Goal: Check status: Check status

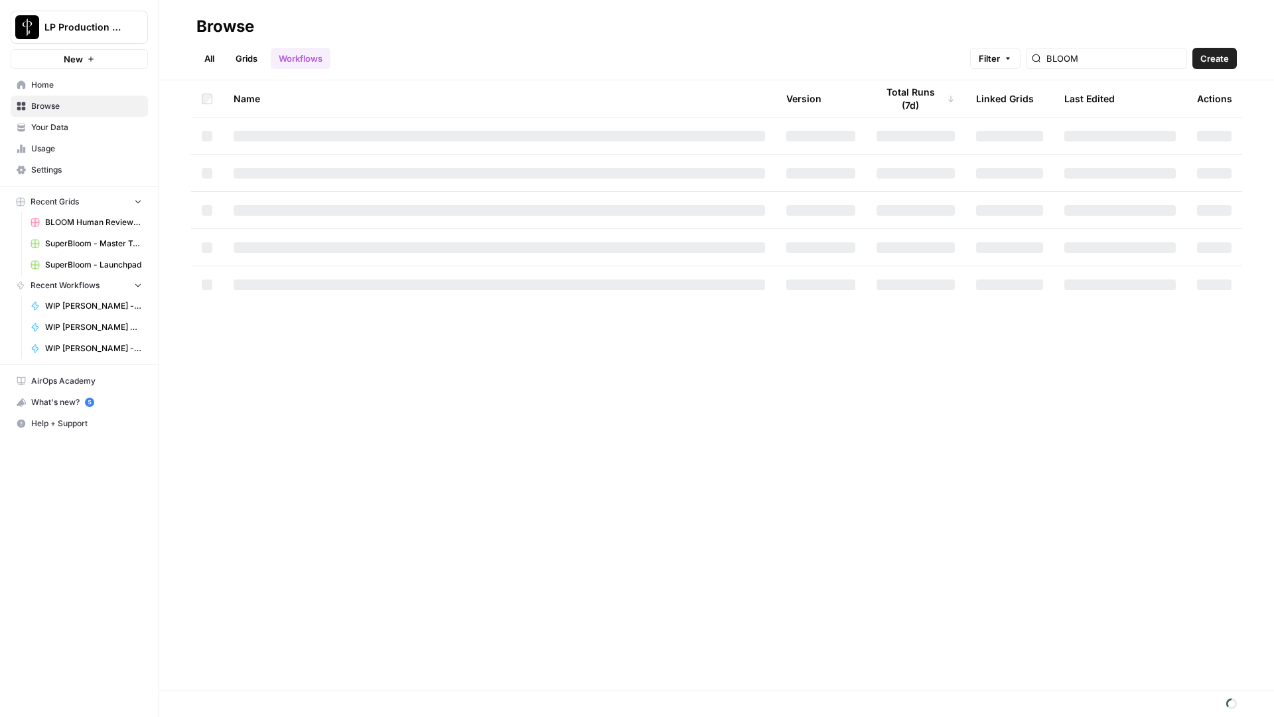
click at [261, 52] on link "Grids" at bounding box center [247, 58] width 38 height 21
click at [282, 50] on link "Workflows" at bounding box center [301, 58] width 60 height 21
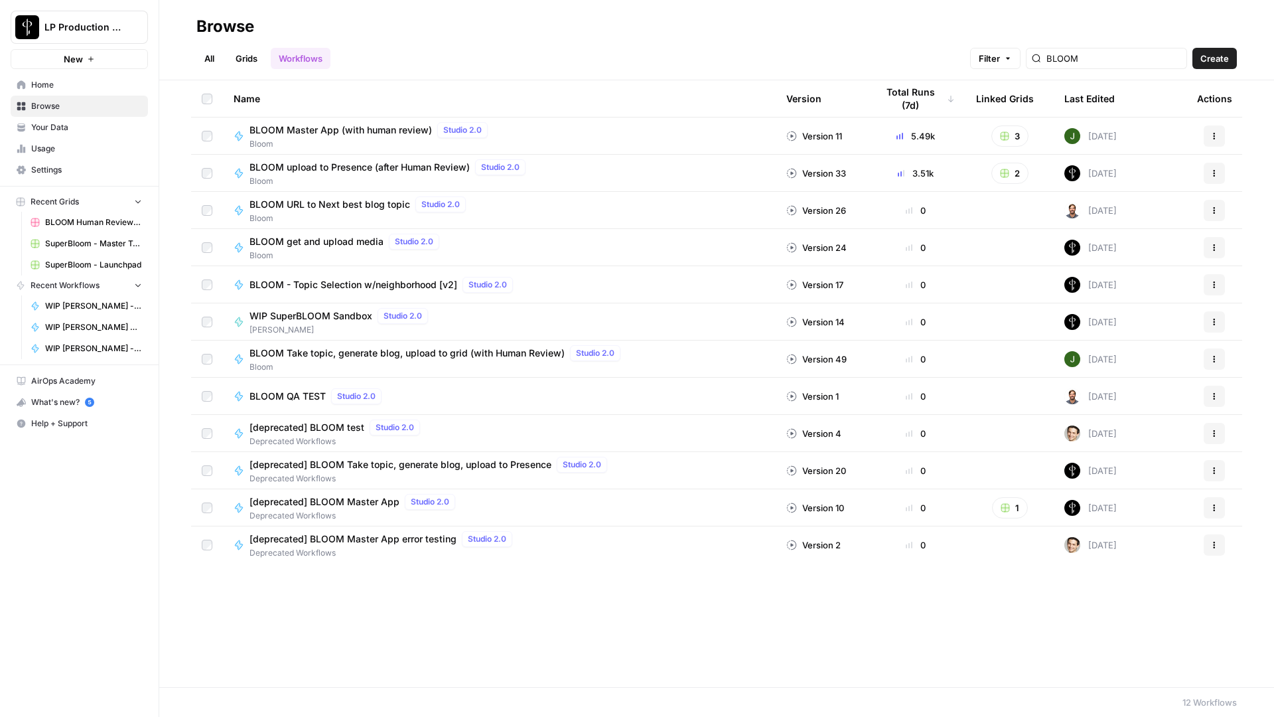
click at [414, 135] on span "BLOOM Master App (with human review)" at bounding box center [341, 129] width 182 height 13
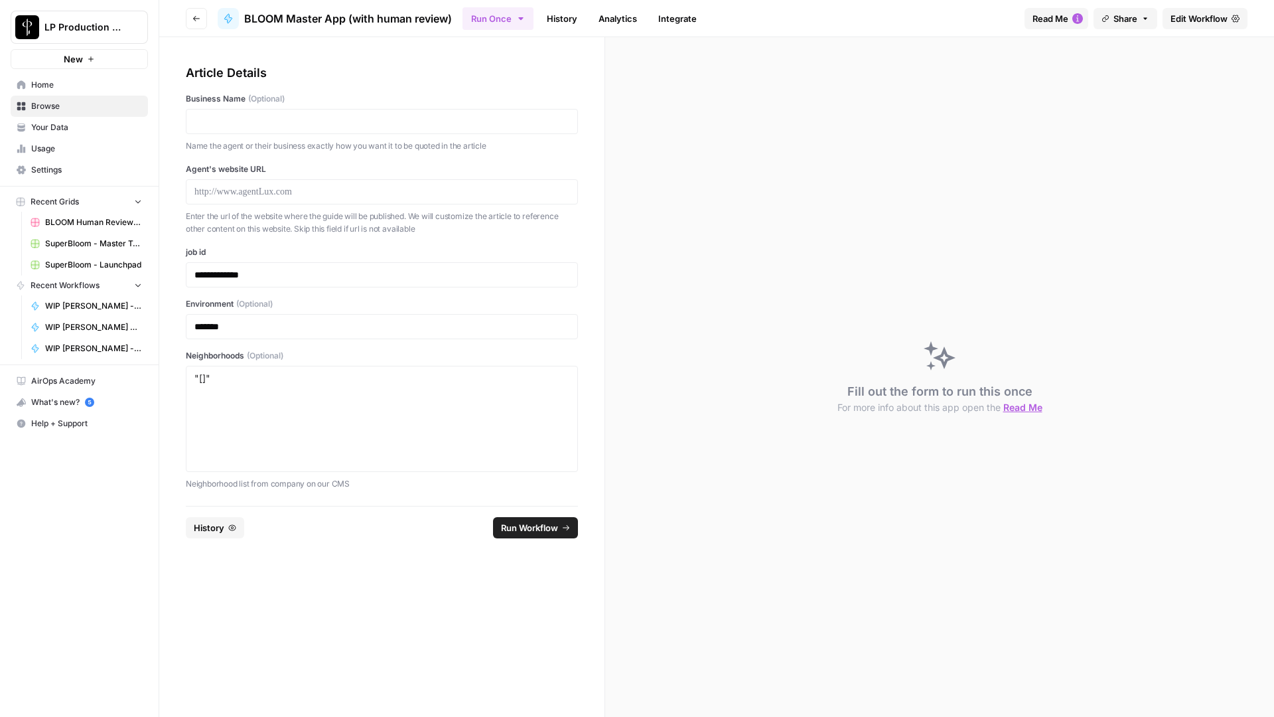
click at [565, 23] on link "History" at bounding box center [562, 18] width 46 height 21
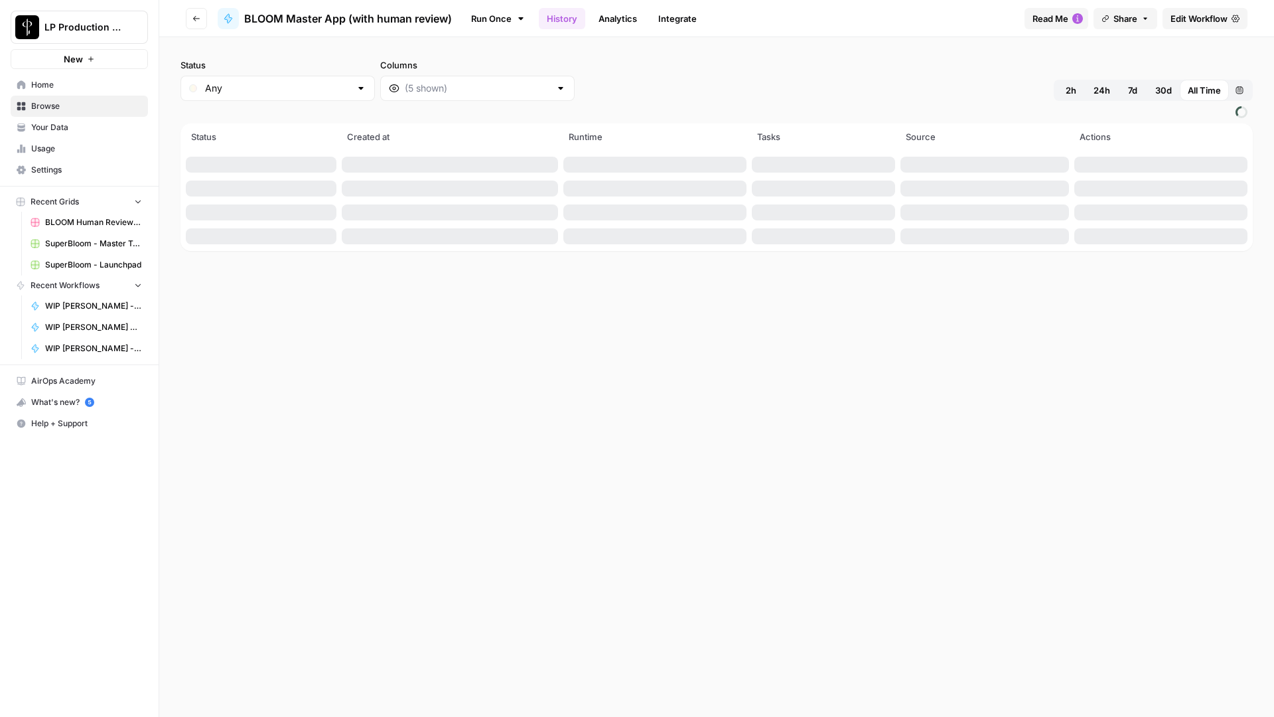
click at [1126, 87] on button "7d" at bounding box center [1132, 90] width 29 height 21
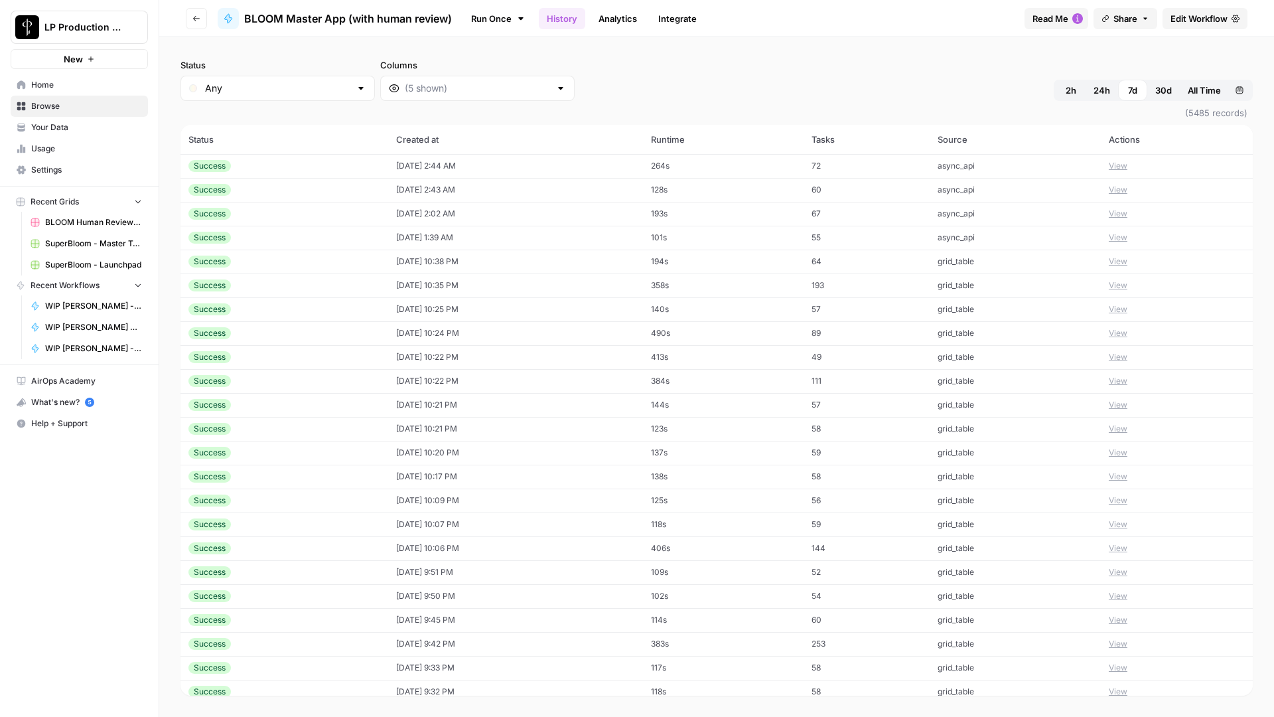
click at [1128, 164] on button "View" at bounding box center [1118, 166] width 19 height 12
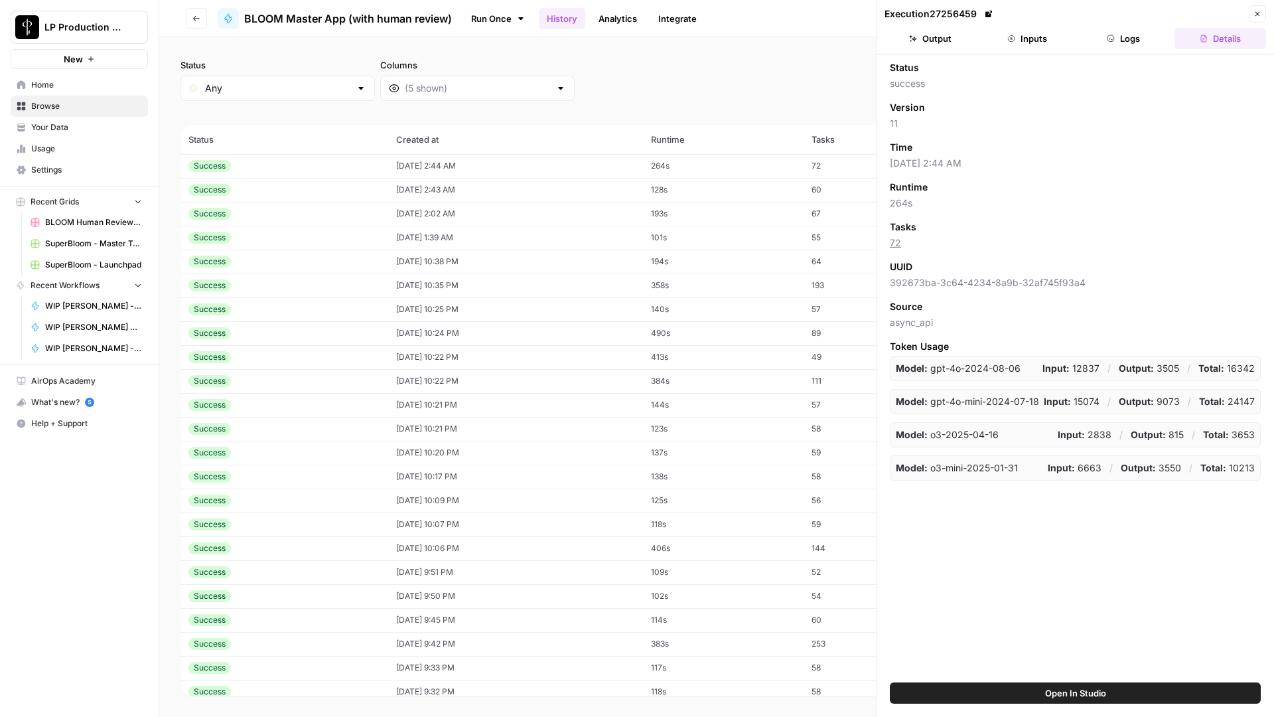
click at [1126, 41] on button "Logs" at bounding box center [1124, 38] width 92 height 21
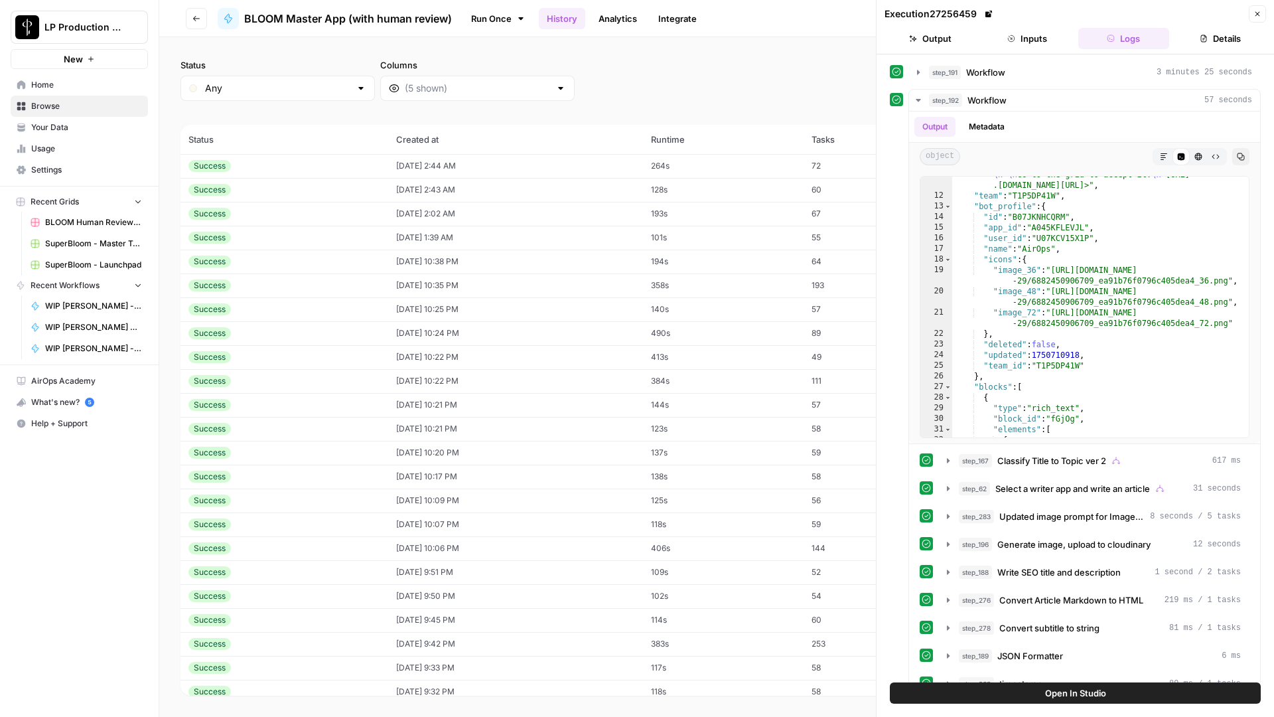
click at [200, 9] on button "Go back" at bounding box center [196, 18] width 21 height 21
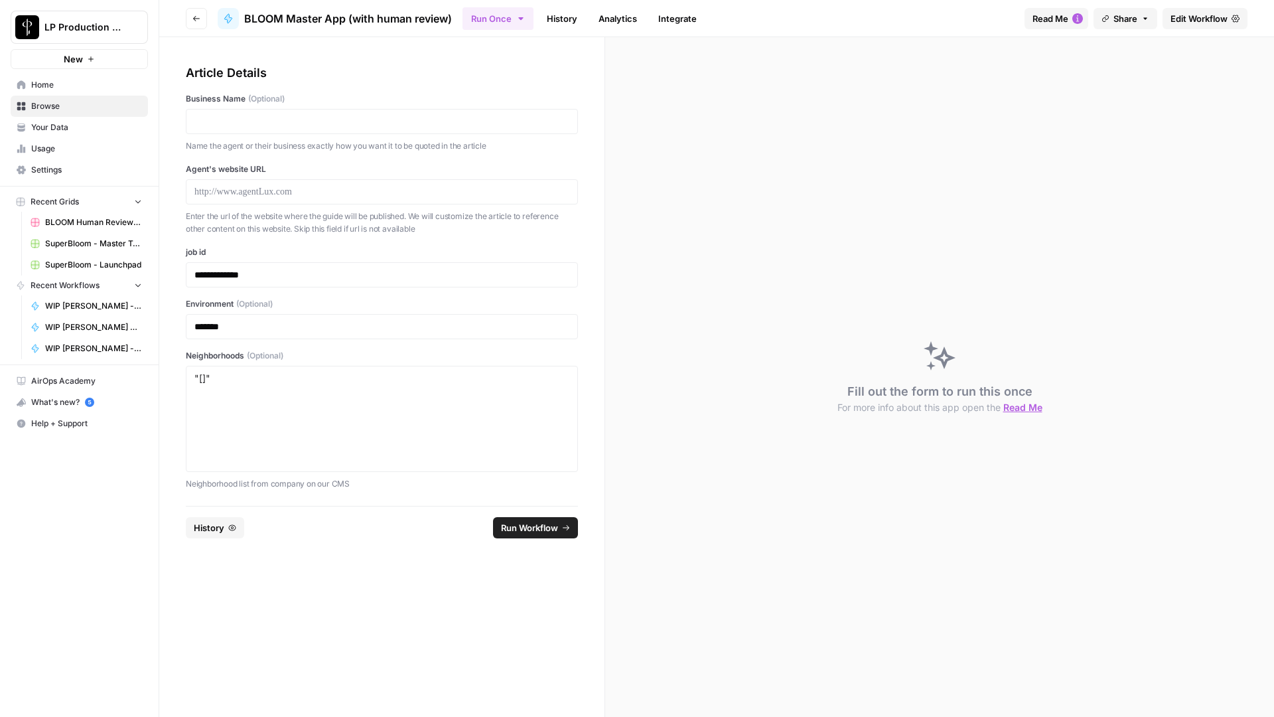
click at [204, 22] on button "Go back" at bounding box center [196, 18] width 21 height 21
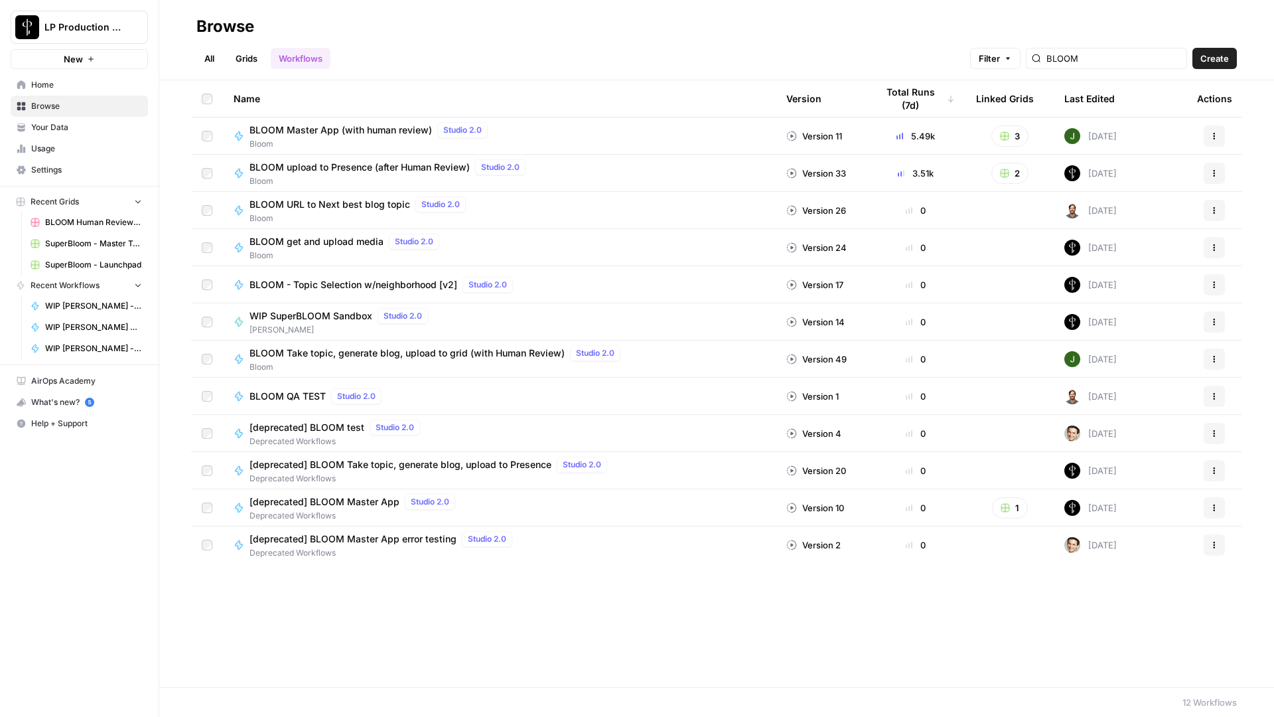
click at [372, 167] on span "BLOOM upload to Presence (after Human Review)" at bounding box center [360, 167] width 220 height 13
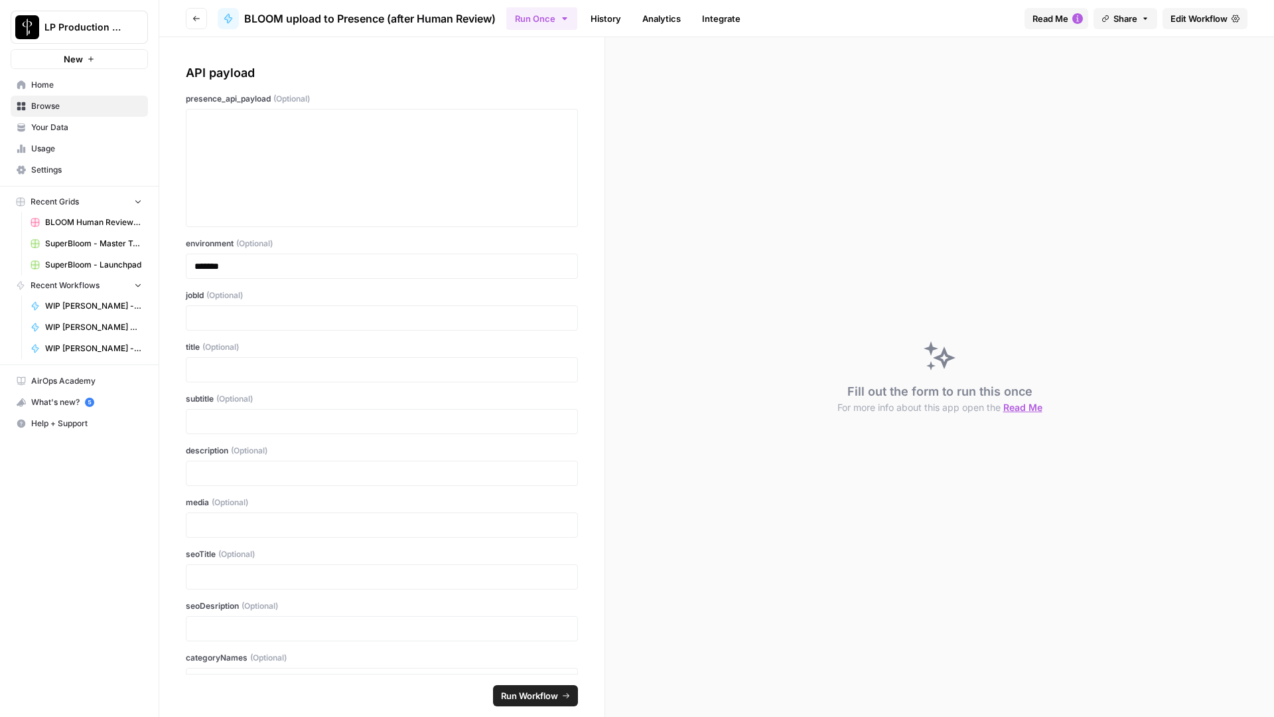
click at [603, 22] on link "History" at bounding box center [606, 18] width 46 height 21
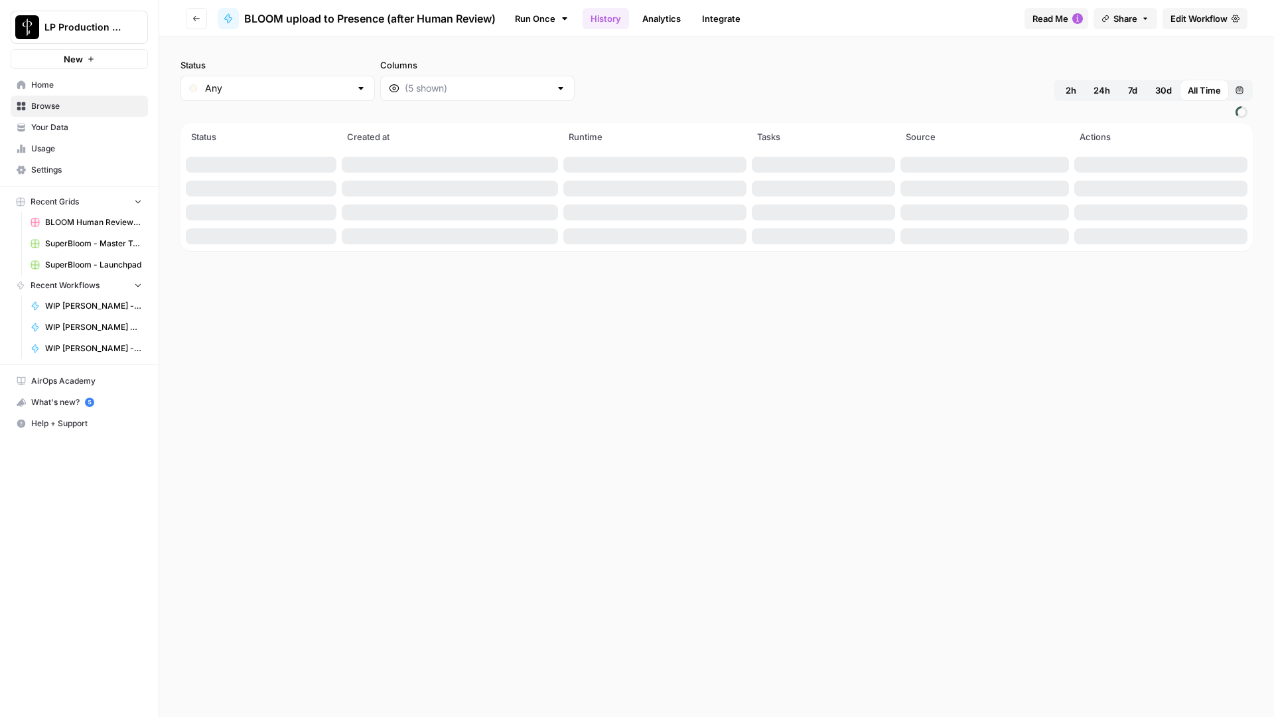
click at [1130, 94] on span "7d" at bounding box center [1132, 90] width 9 height 13
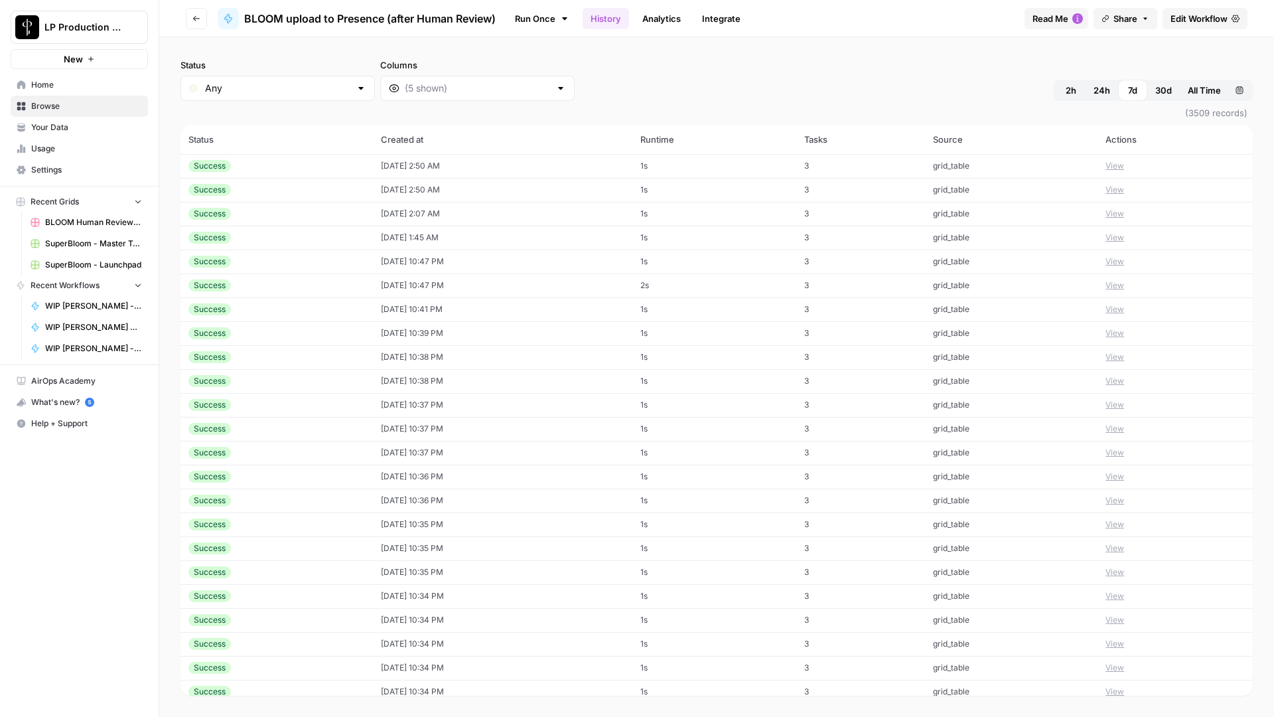
click at [1124, 167] on button "View" at bounding box center [1115, 166] width 19 height 12
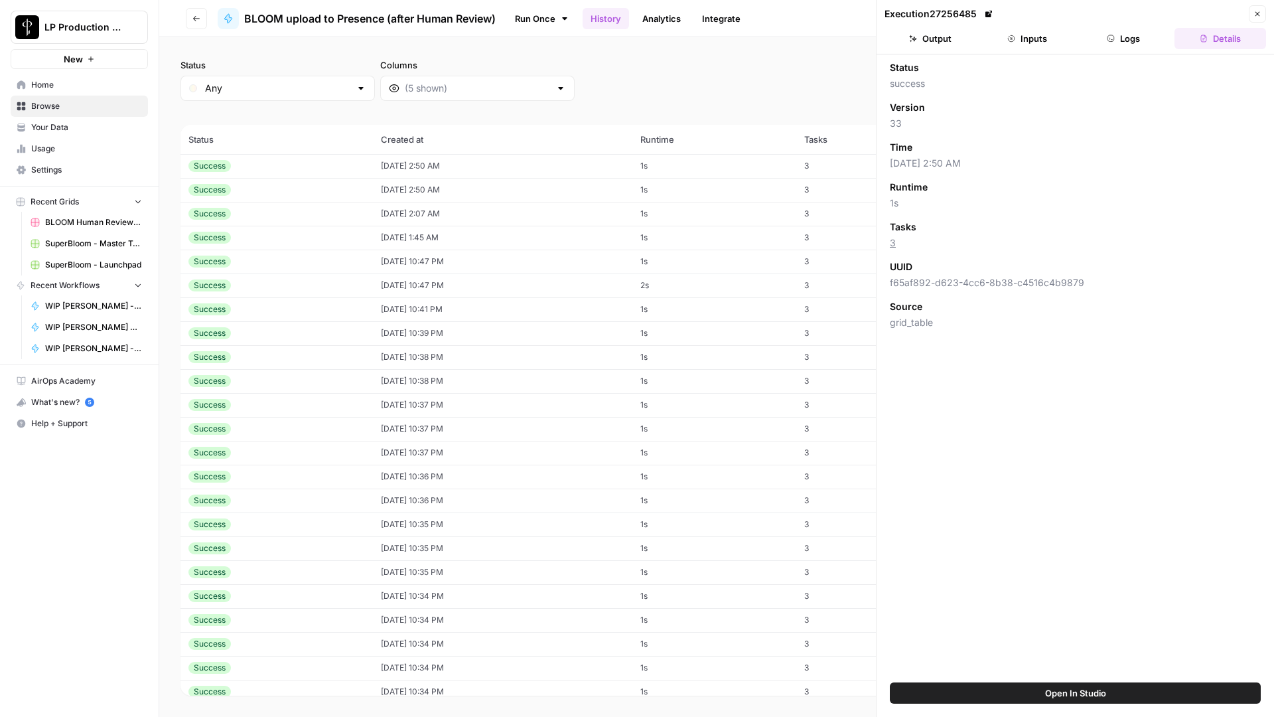
click at [1123, 49] on header "Execution 27256485 Close Output Inputs Logs Details" at bounding box center [1076, 27] width 398 height 54
click at [1125, 38] on button "Logs" at bounding box center [1124, 38] width 92 height 21
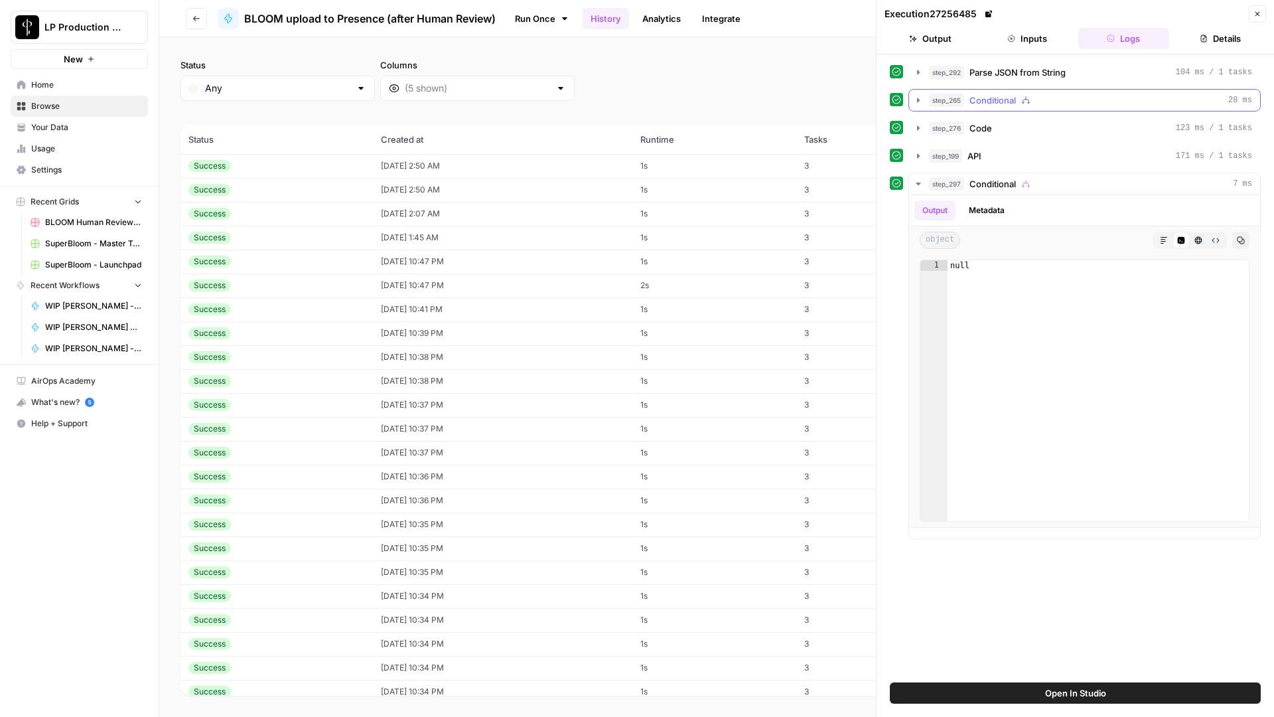
click at [917, 104] on icon "button" at bounding box center [918, 100] width 11 height 11
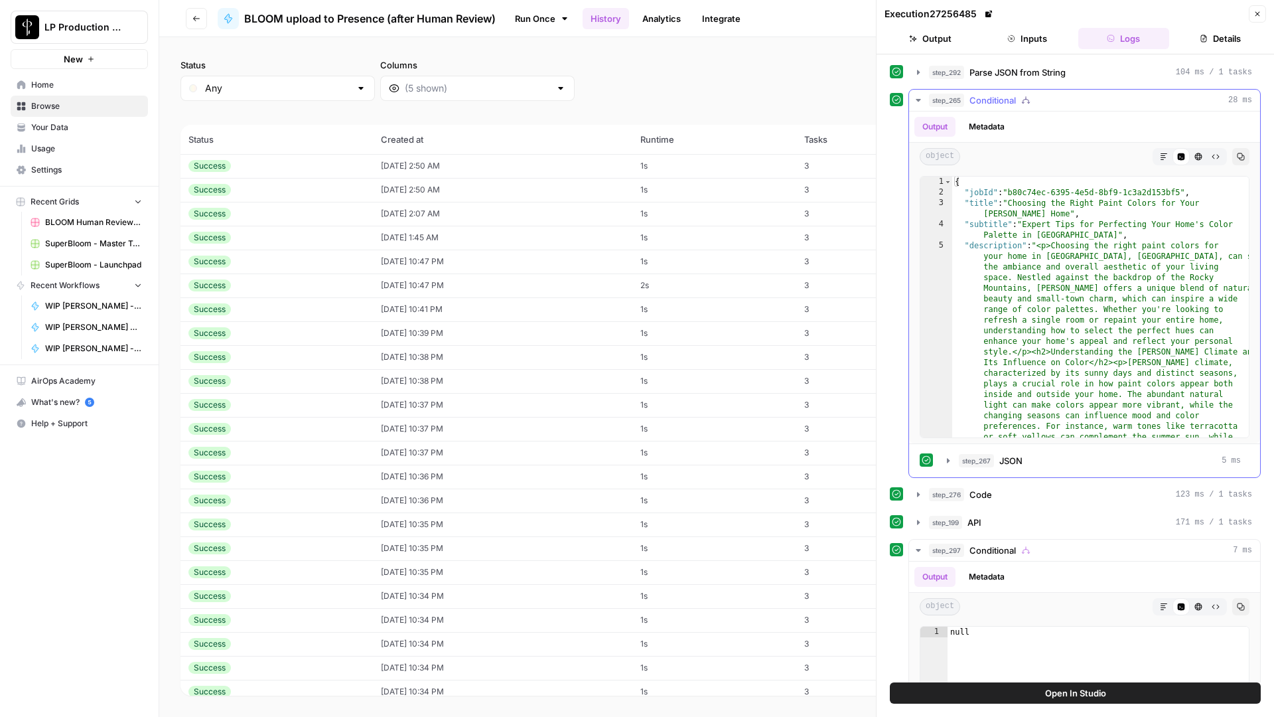
click at [917, 104] on icon "button" at bounding box center [918, 100] width 11 height 11
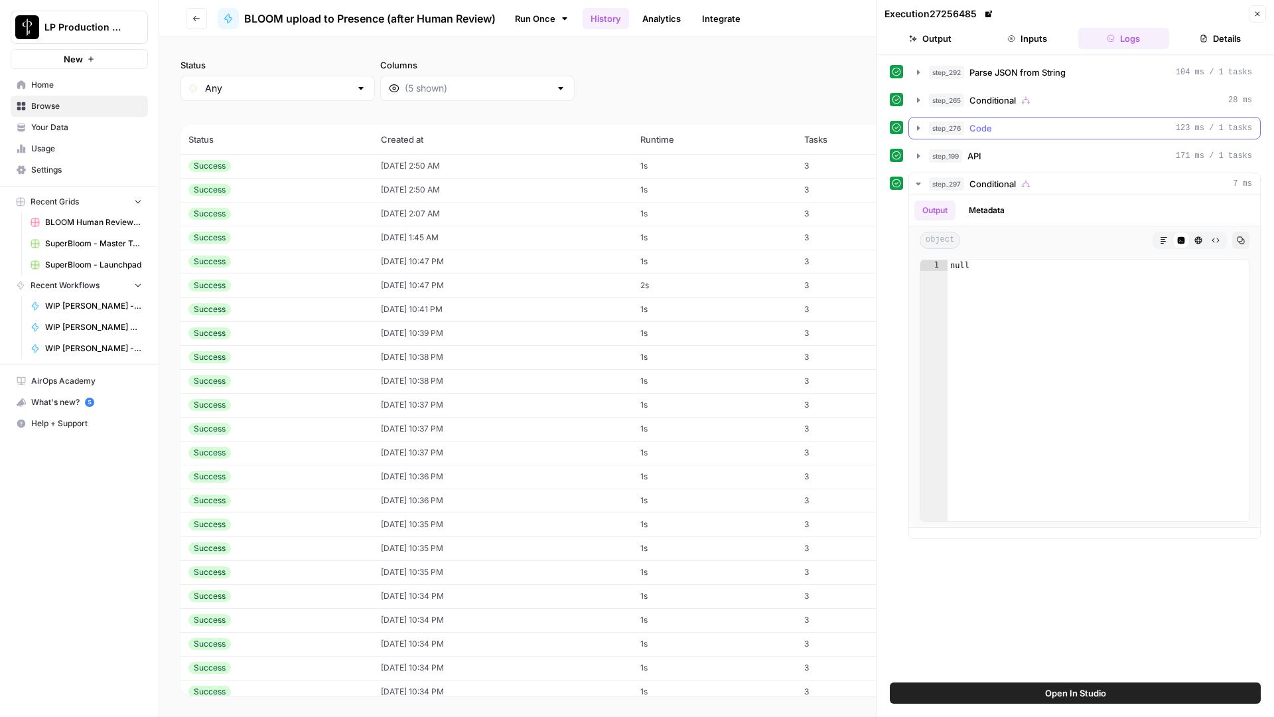
click at [918, 127] on icon "button" at bounding box center [918, 127] width 3 height 5
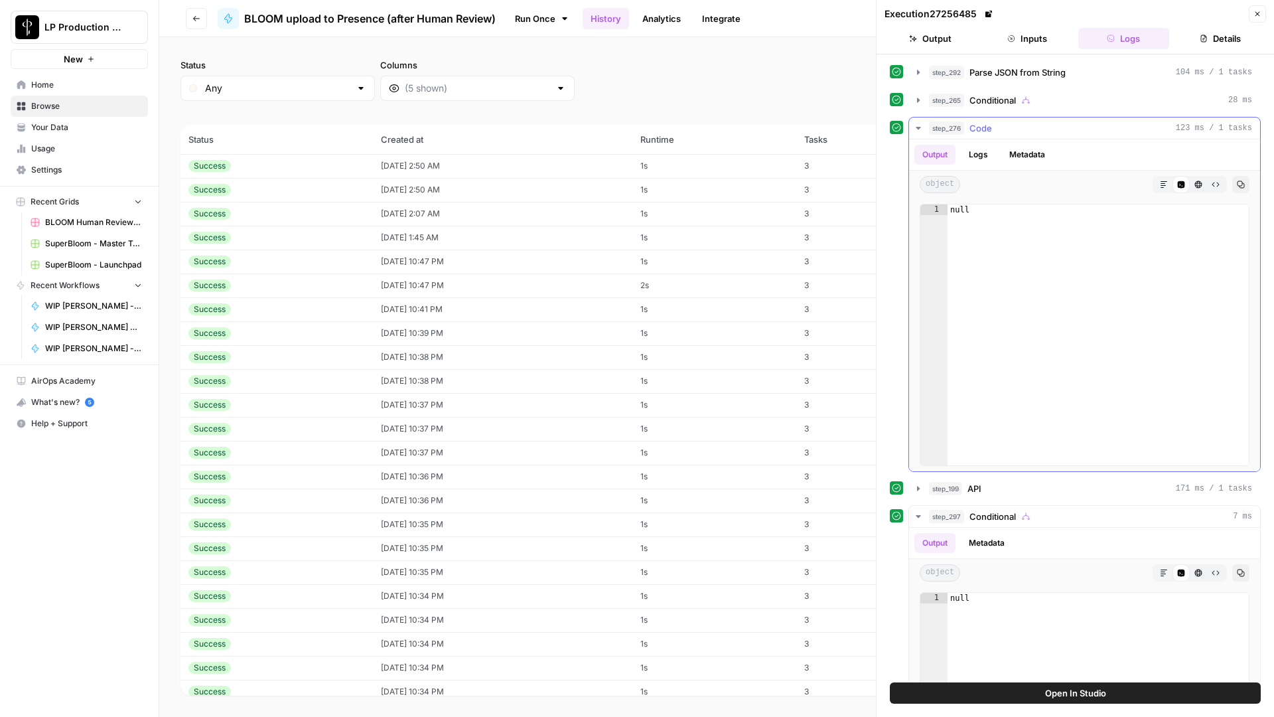
click at [918, 127] on icon "button" at bounding box center [918, 128] width 5 height 3
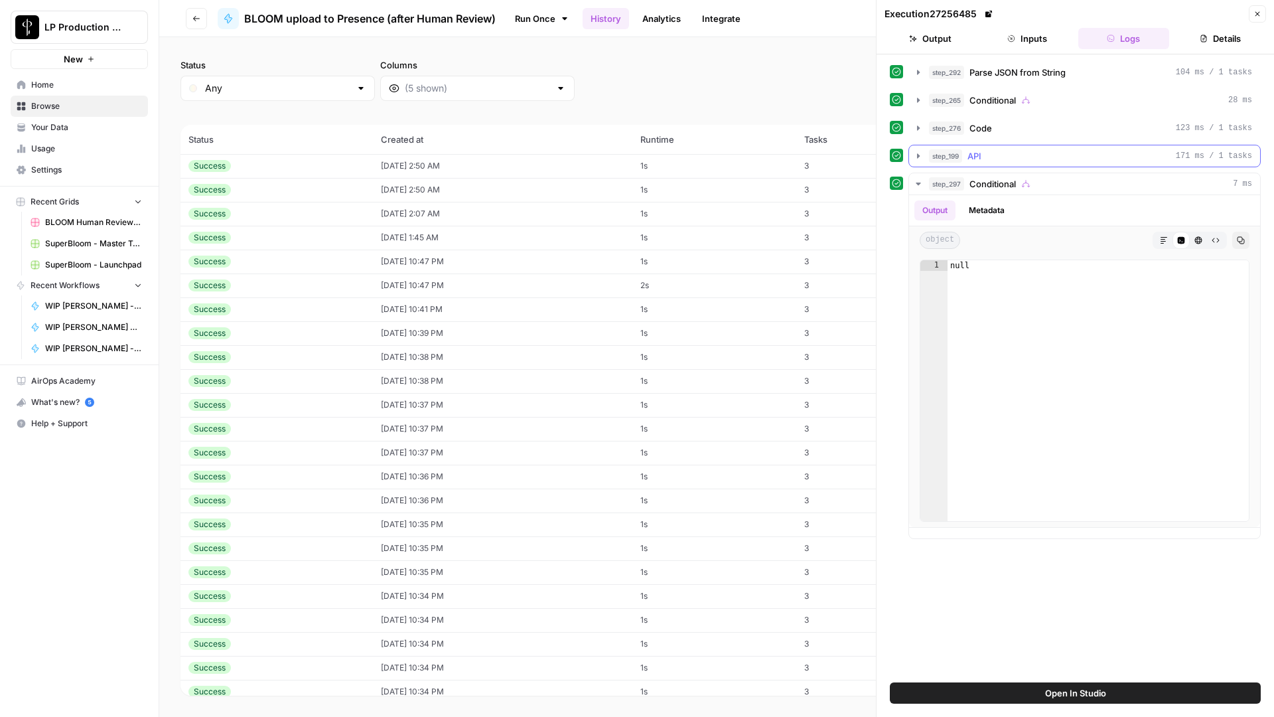
click at [917, 148] on button "step_199 API 171 ms / 1 tasks" at bounding box center [1084, 155] width 351 height 21
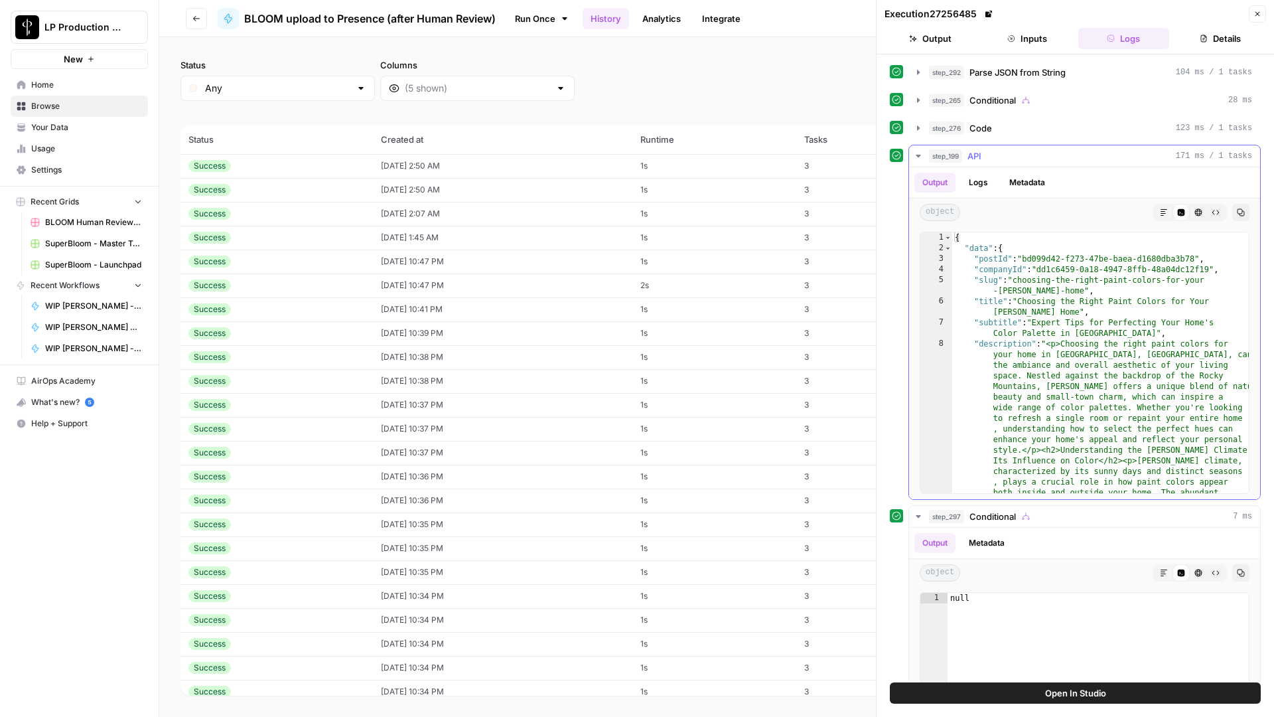
click at [979, 175] on button "Logs" at bounding box center [978, 183] width 35 height 20
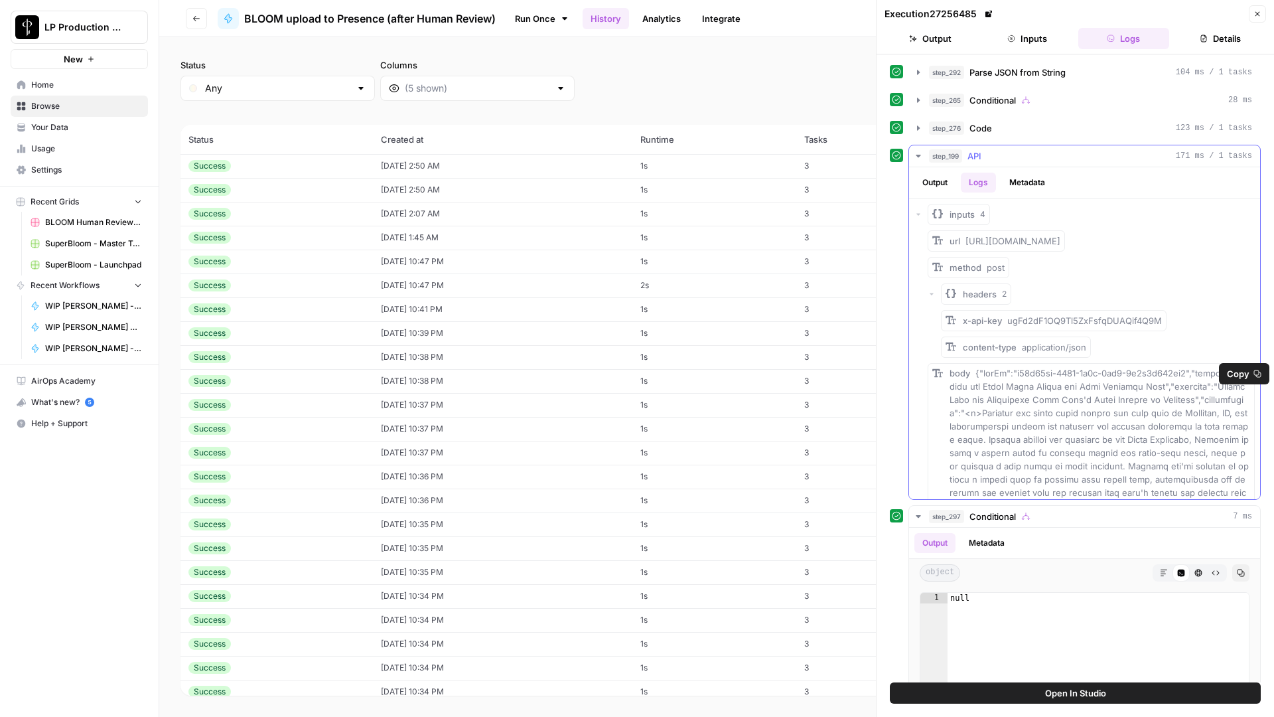
click at [1246, 373] on span "Copy" at bounding box center [1238, 373] width 23 height 13
click at [314, 188] on div "Success" at bounding box center [276, 190] width 177 height 12
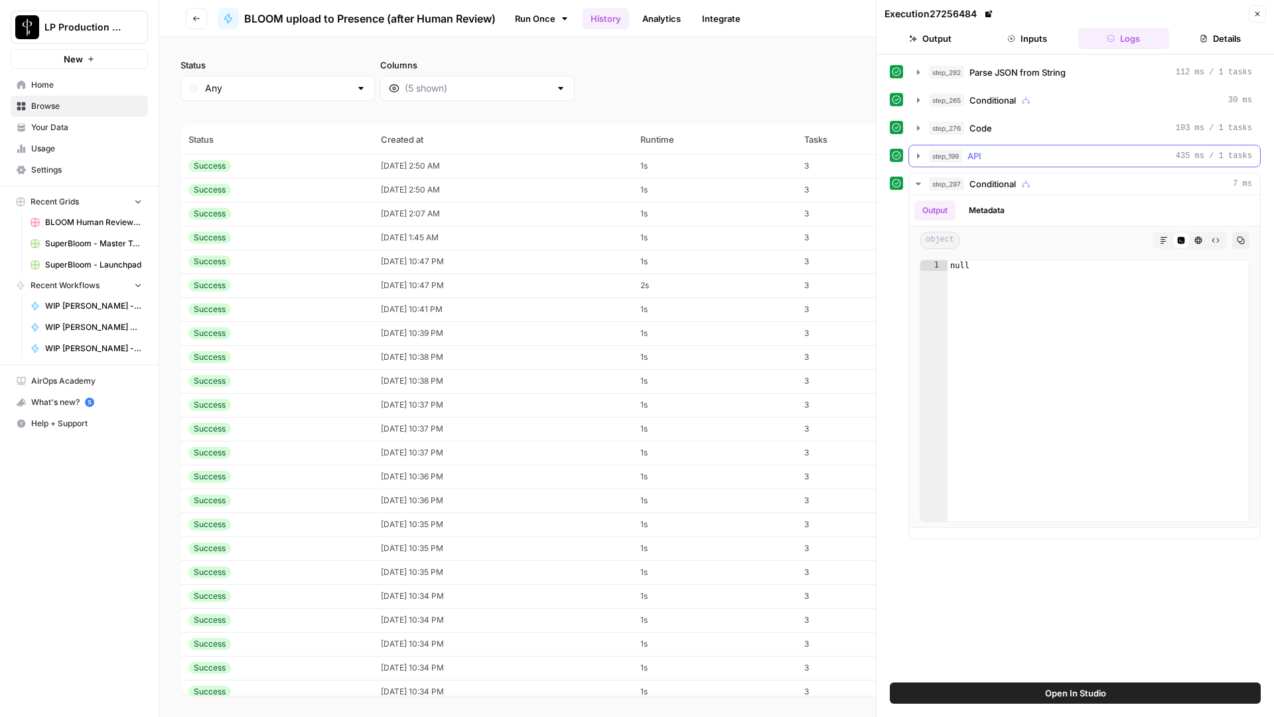
click at [980, 159] on span "API" at bounding box center [975, 155] width 14 height 13
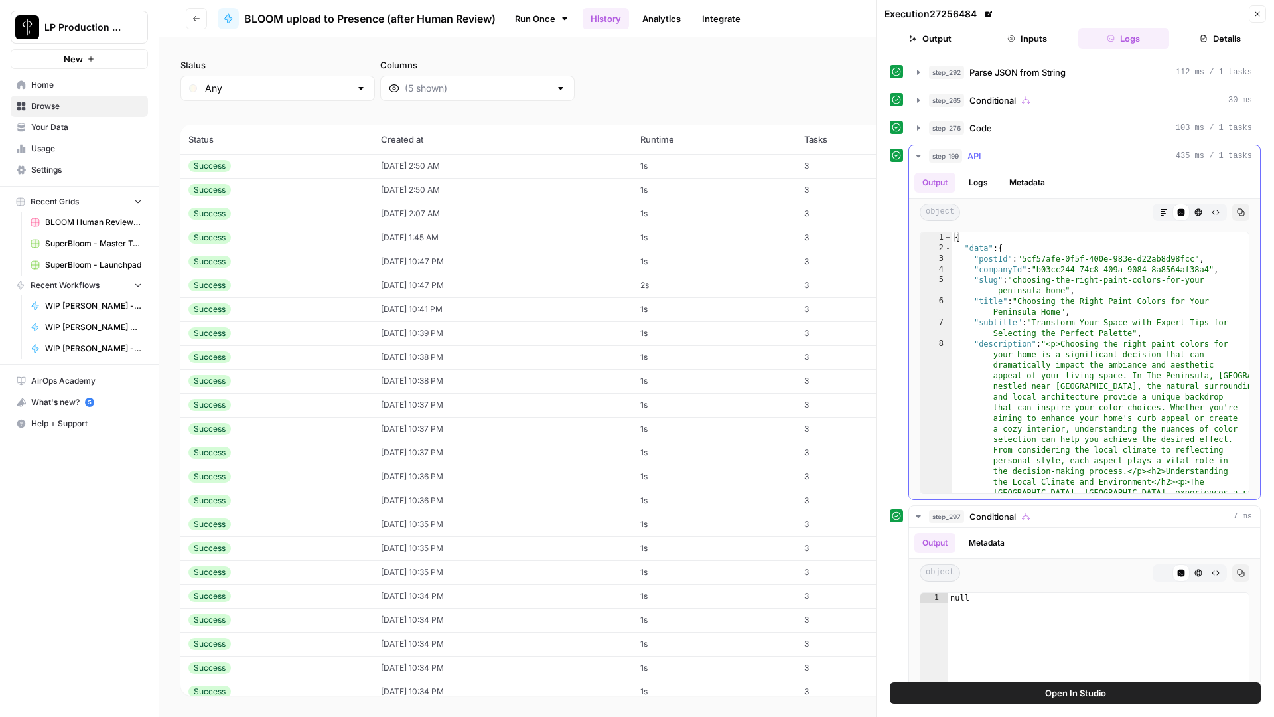
click at [976, 171] on div "Output Logs Metadata" at bounding box center [1084, 182] width 351 height 31
click at [976, 181] on button "Logs" at bounding box center [978, 183] width 35 height 20
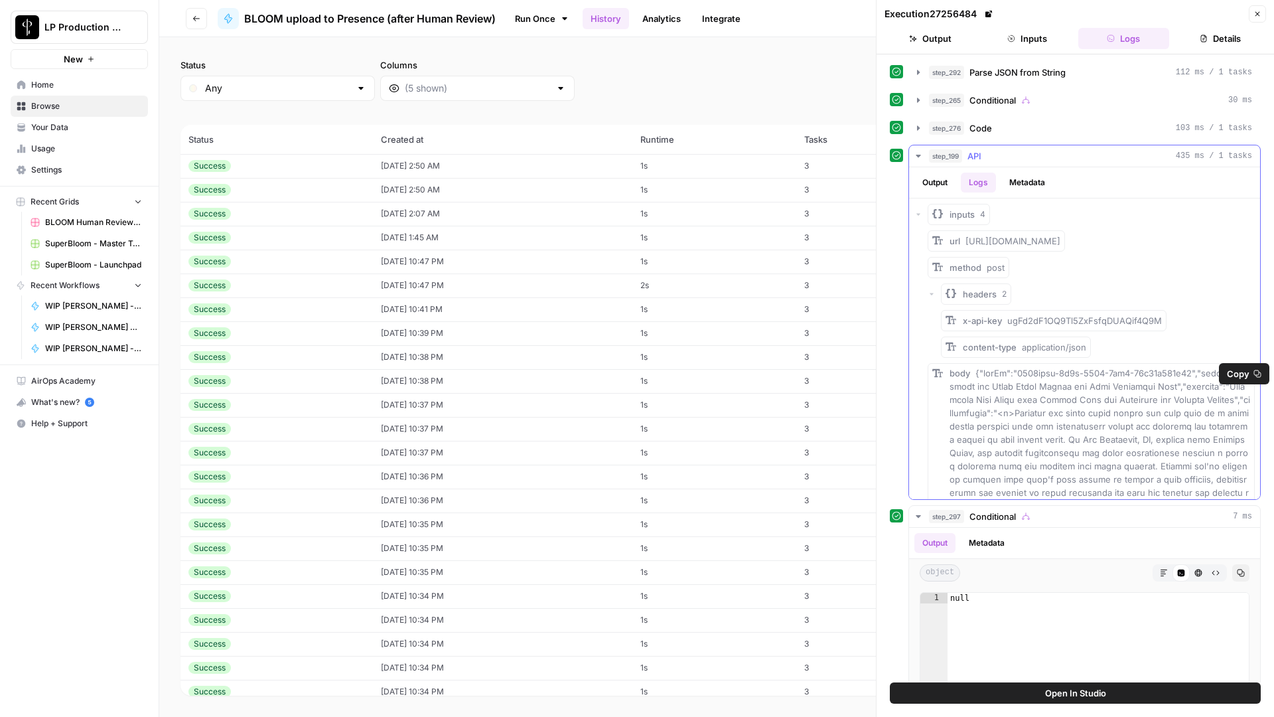
click at [1241, 372] on span "Copy" at bounding box center [1238, 373] width 23 height 13
click at [431, 289] on td "[DATE] 10:47 PM" at bounding box center [503, 285] width 260 height 24
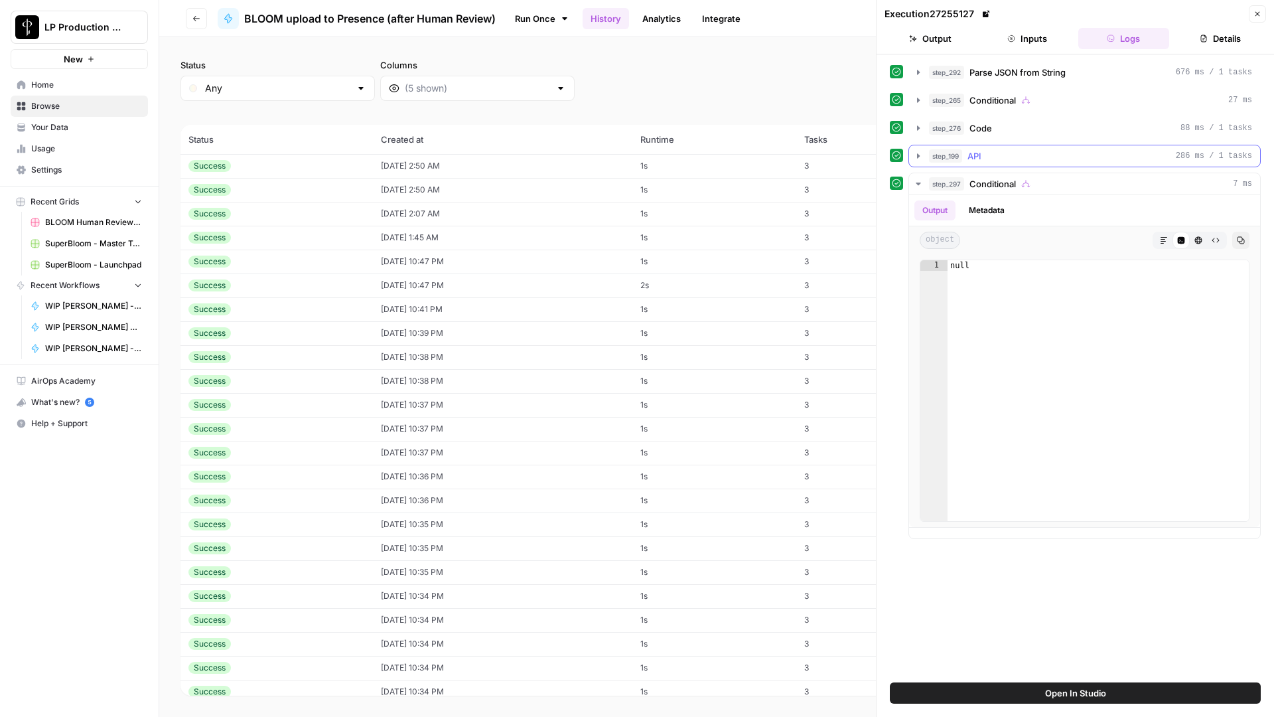
click at [987, 157] on div "step_199 API 286 ms / 1 tasks" at bounding box center [1090, 155] width 323 height 13
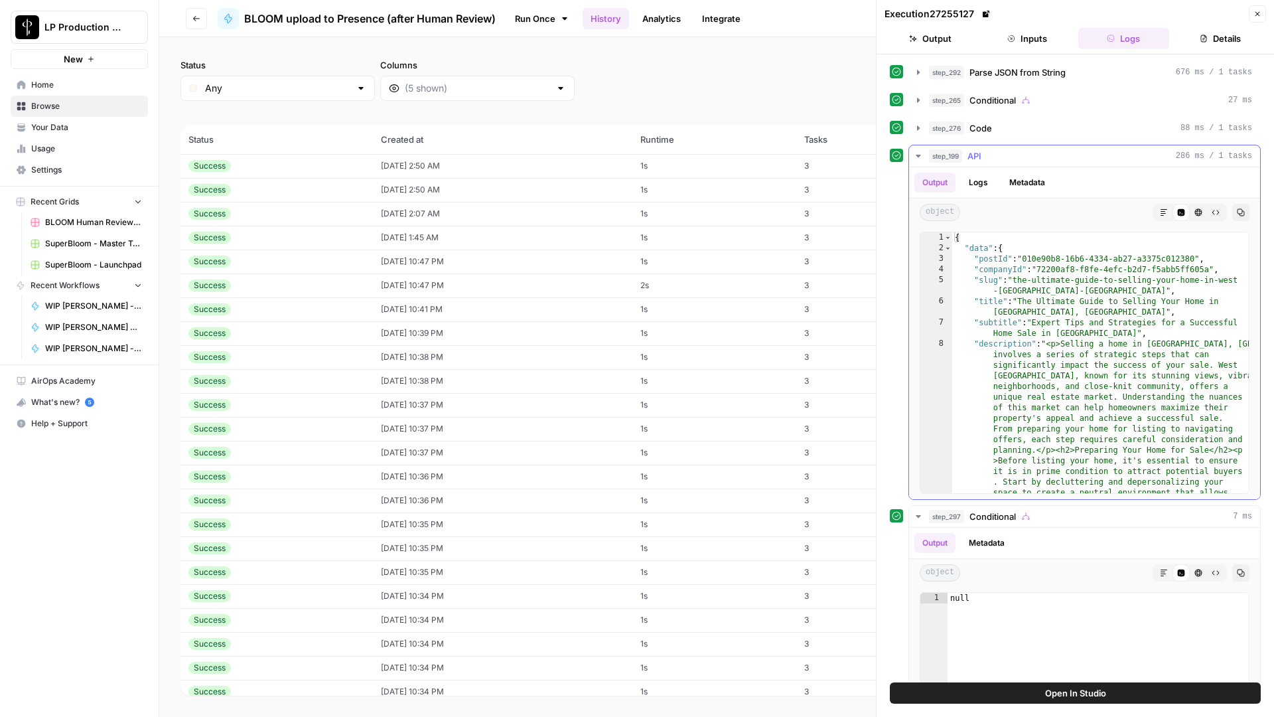
click at [979, 175] on button "Logs" at bounding box center [978, 183] width 35 height 20
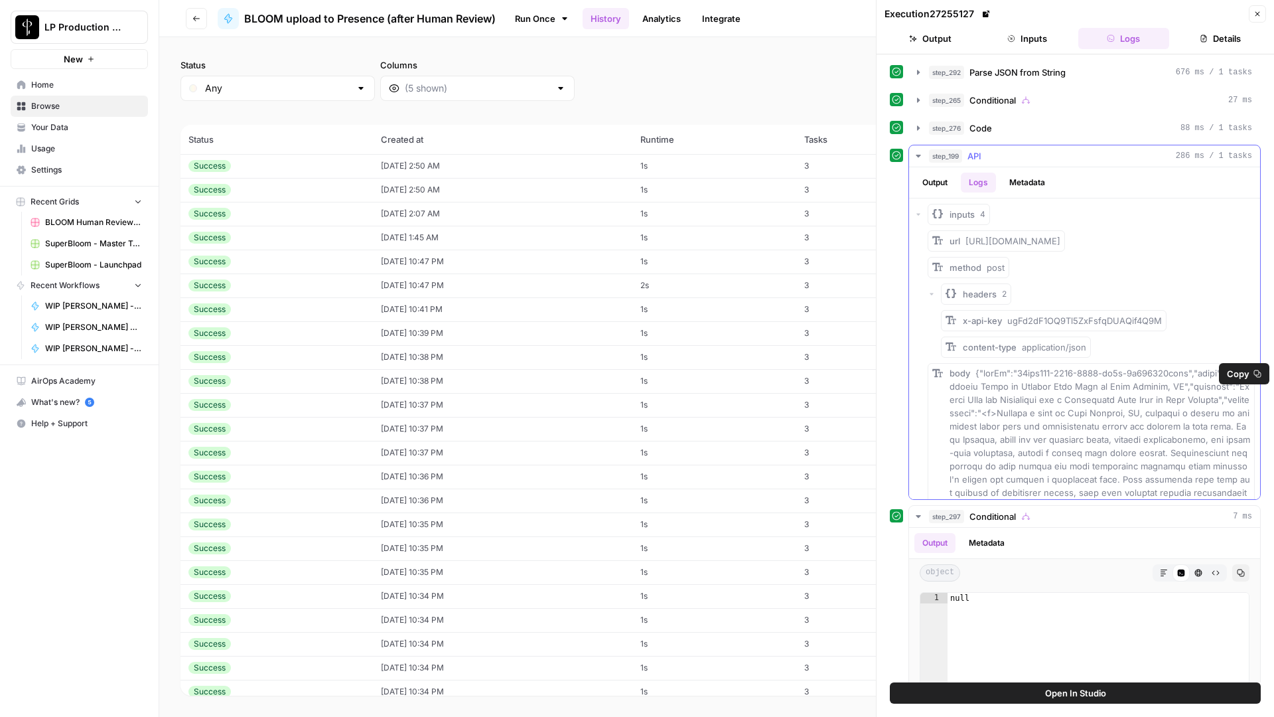
click at [1232, 373] on span "Copy" at bounding box center [1238, 373] width 23 height 13
